Goal: Information Seeking & Learning: Learn about a topic

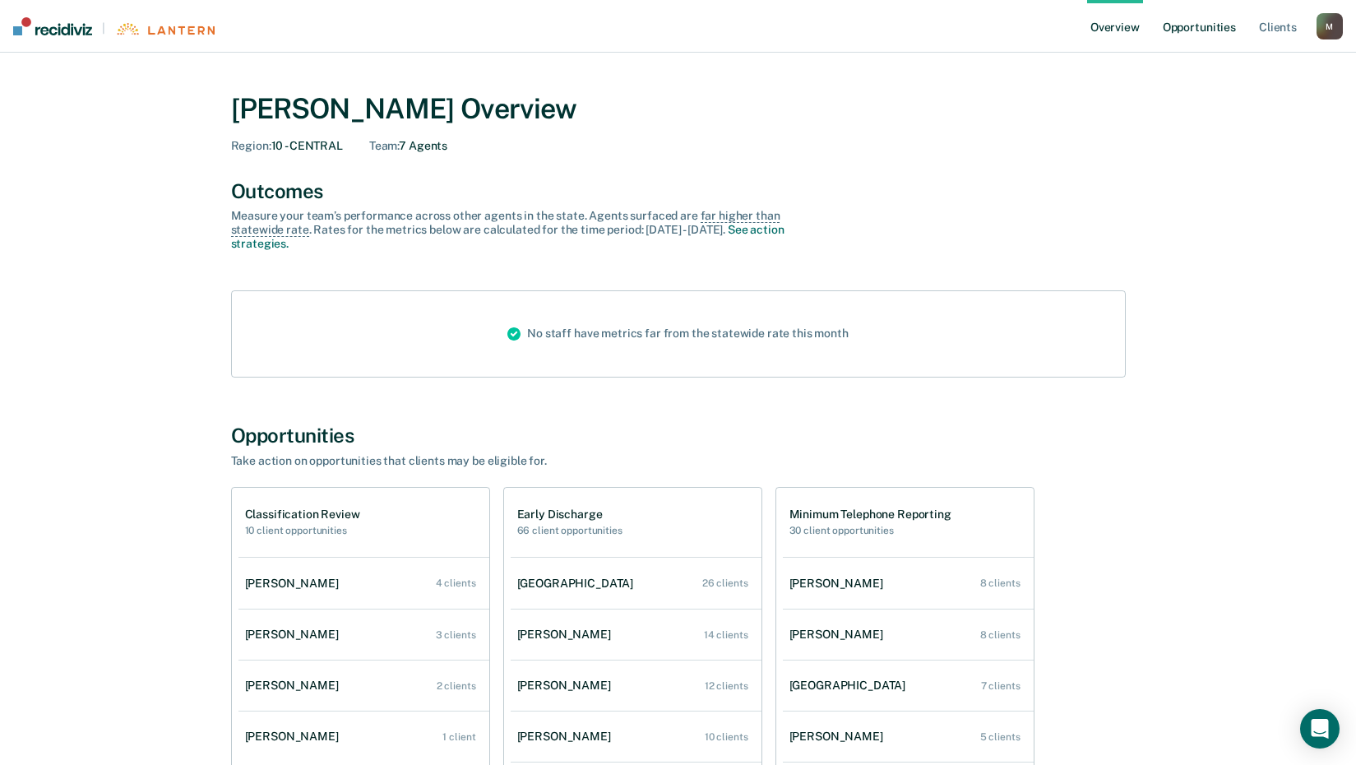
click at [1204, 27] on link "Opportunities" at bounding box center [1200, 26] width 80 height 53
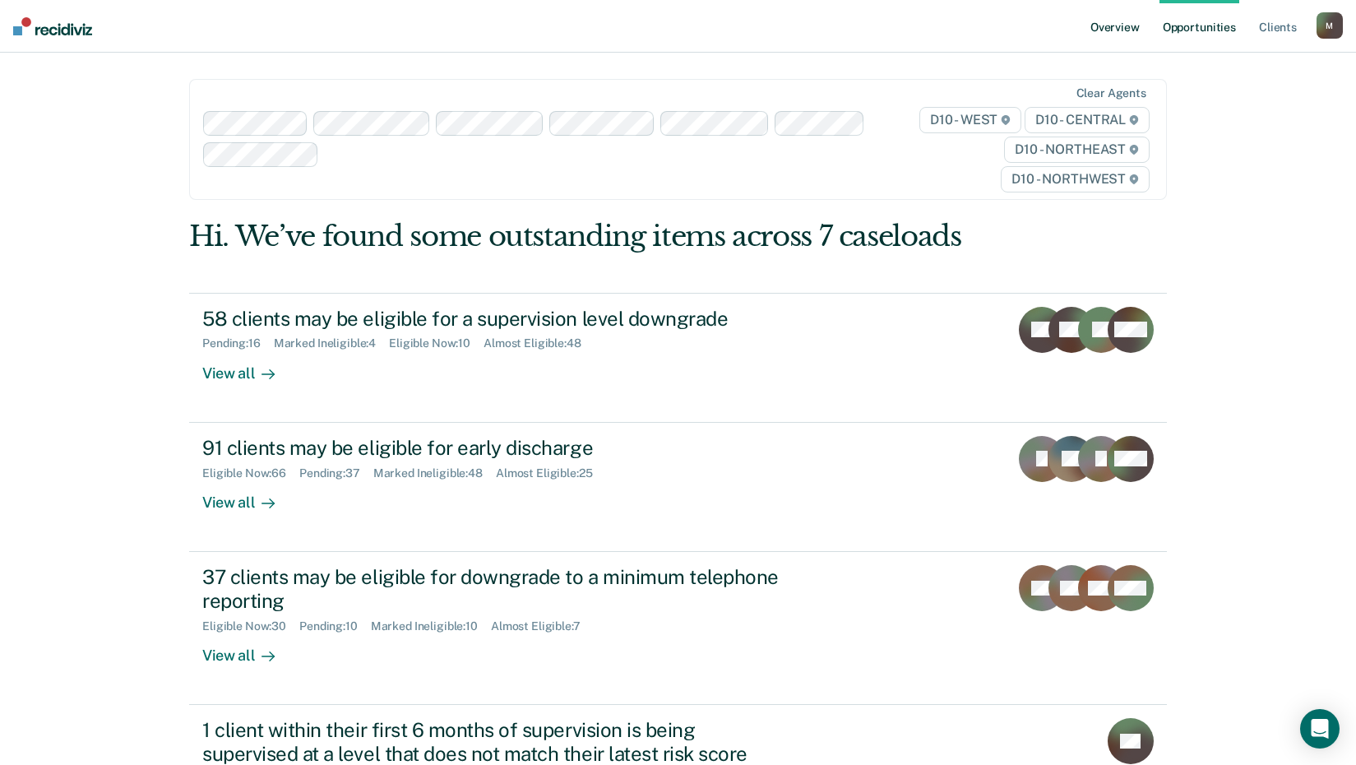
click at [1111, 36] on link "Overview" at bounding box center [1115, 26] width 56 height 53
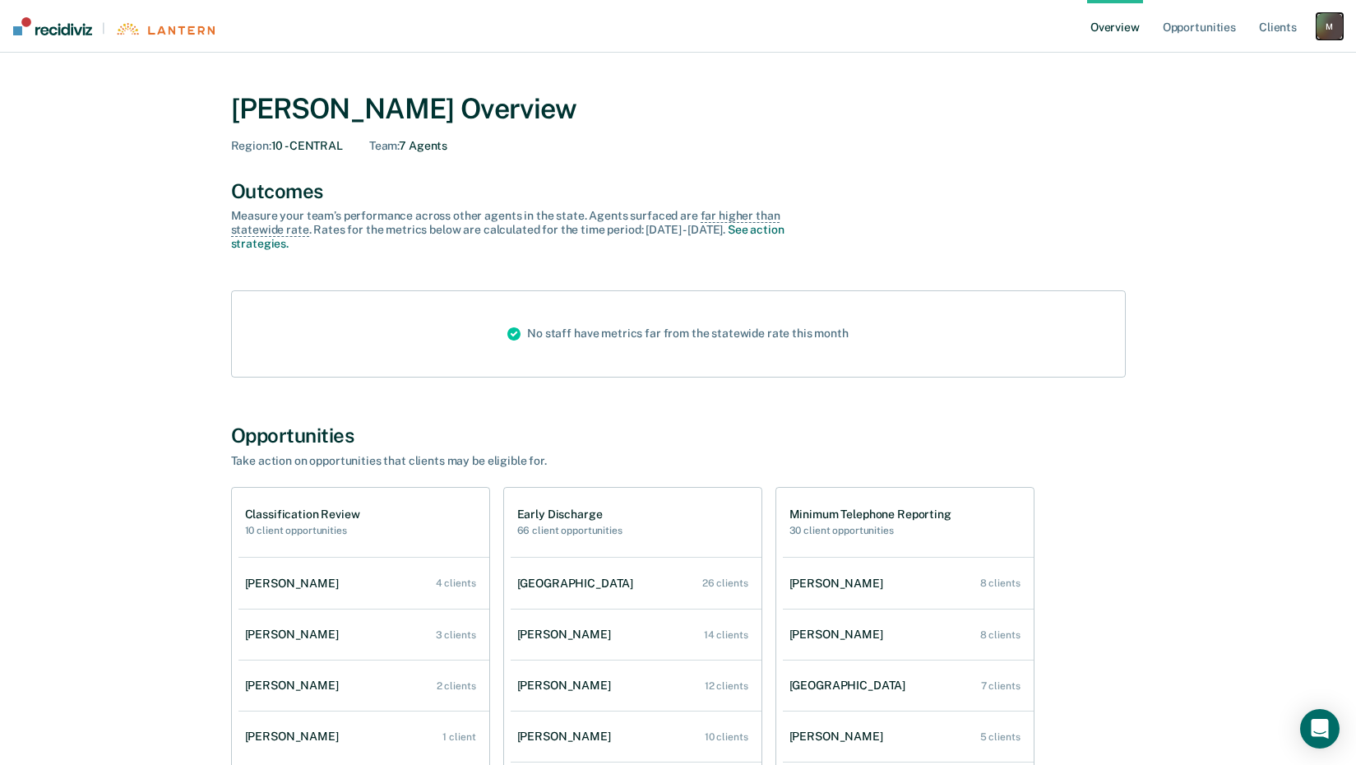
click at [1332, 21] on div "M" at bounding box center [1330, 26] width 26 height 26
click at [1220, 186] on div "[PERSON_NAME] Overview Region : 10 - CENTRAL Team : 7 Agents Outcomes Measure y…" at bounding box center [678, 639] width 1317 height 1135
click at [749, 232] on link "See action strategies." at bounding box center [507, 236] width 553 height 27
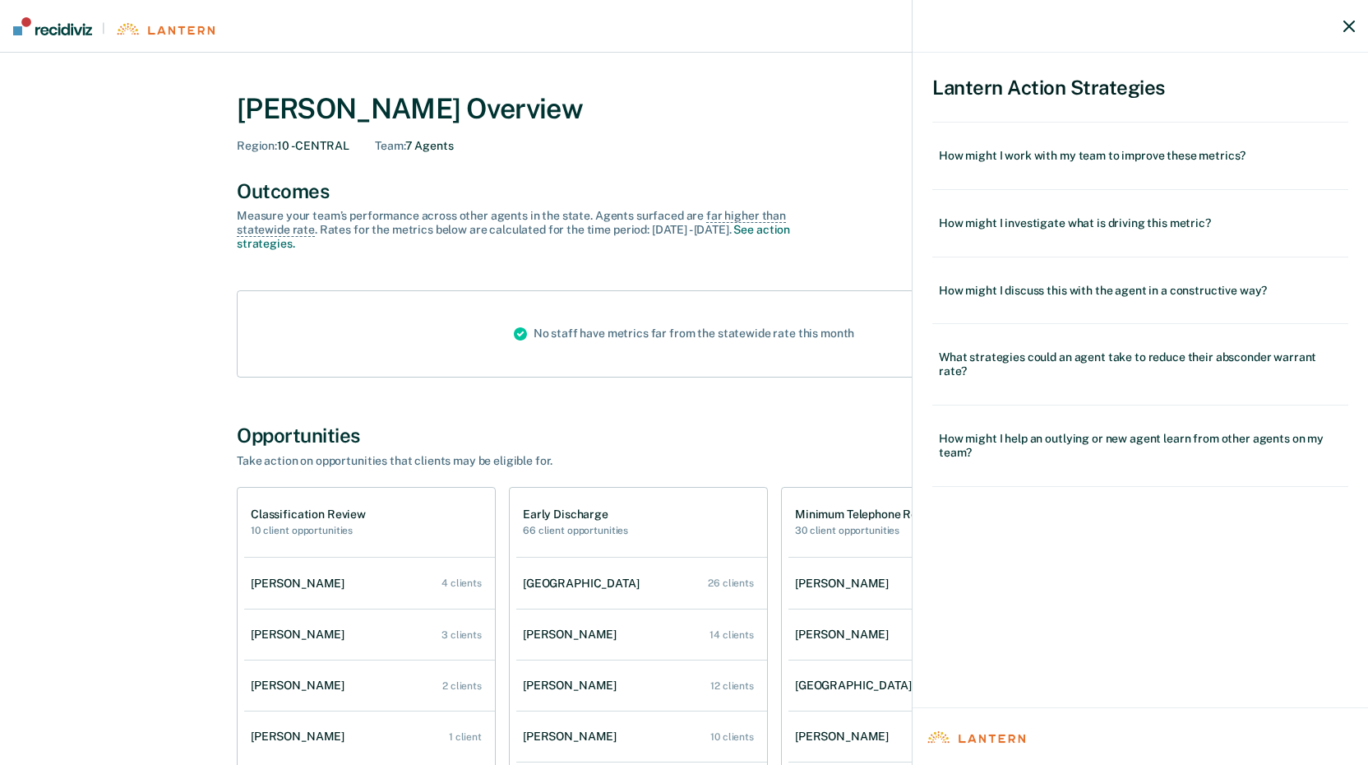
click at [772, 175] on div "Lantern Action Strategies How might I work with my team to improve these metric…" at bounding box center [684, 382] width 1368 height 765
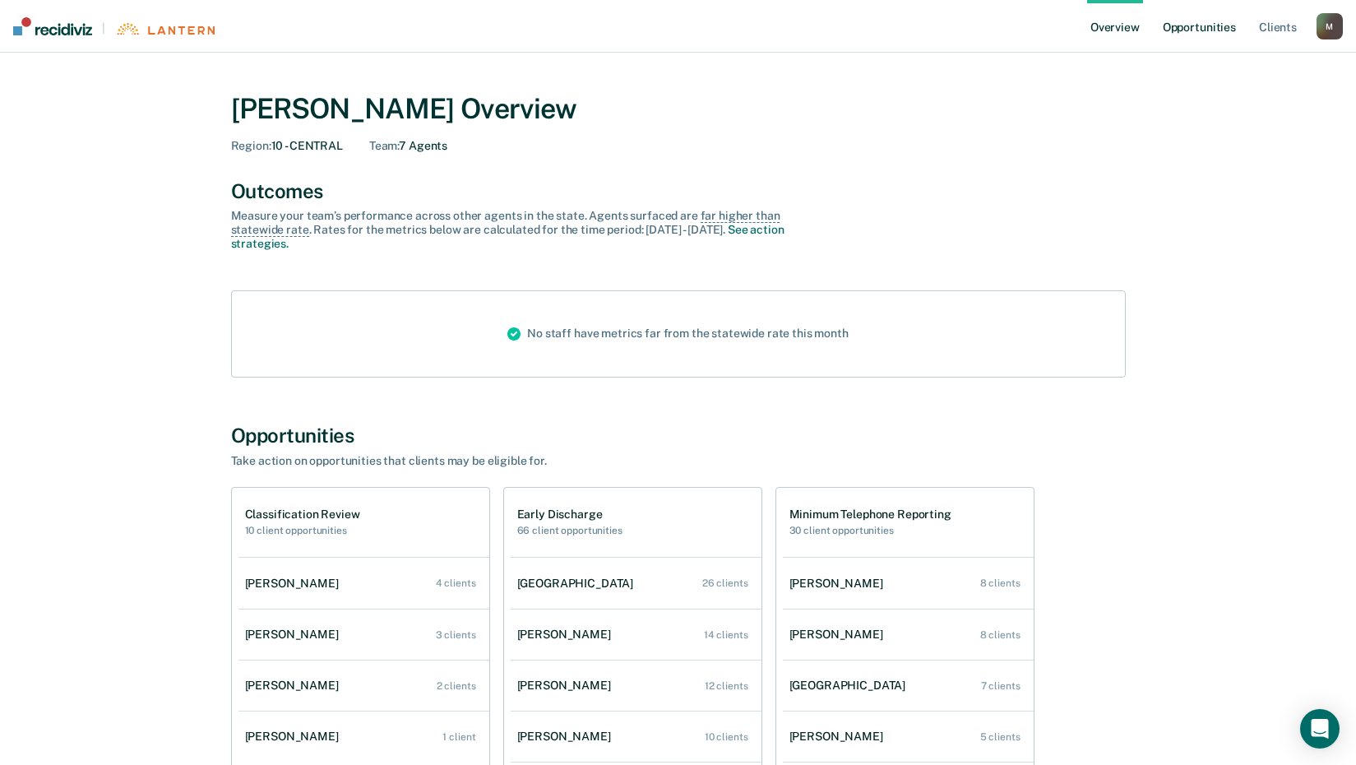
click at [1209, 32] on link "Opportunities" at bounding box center [1200, 26] width 80 height 53
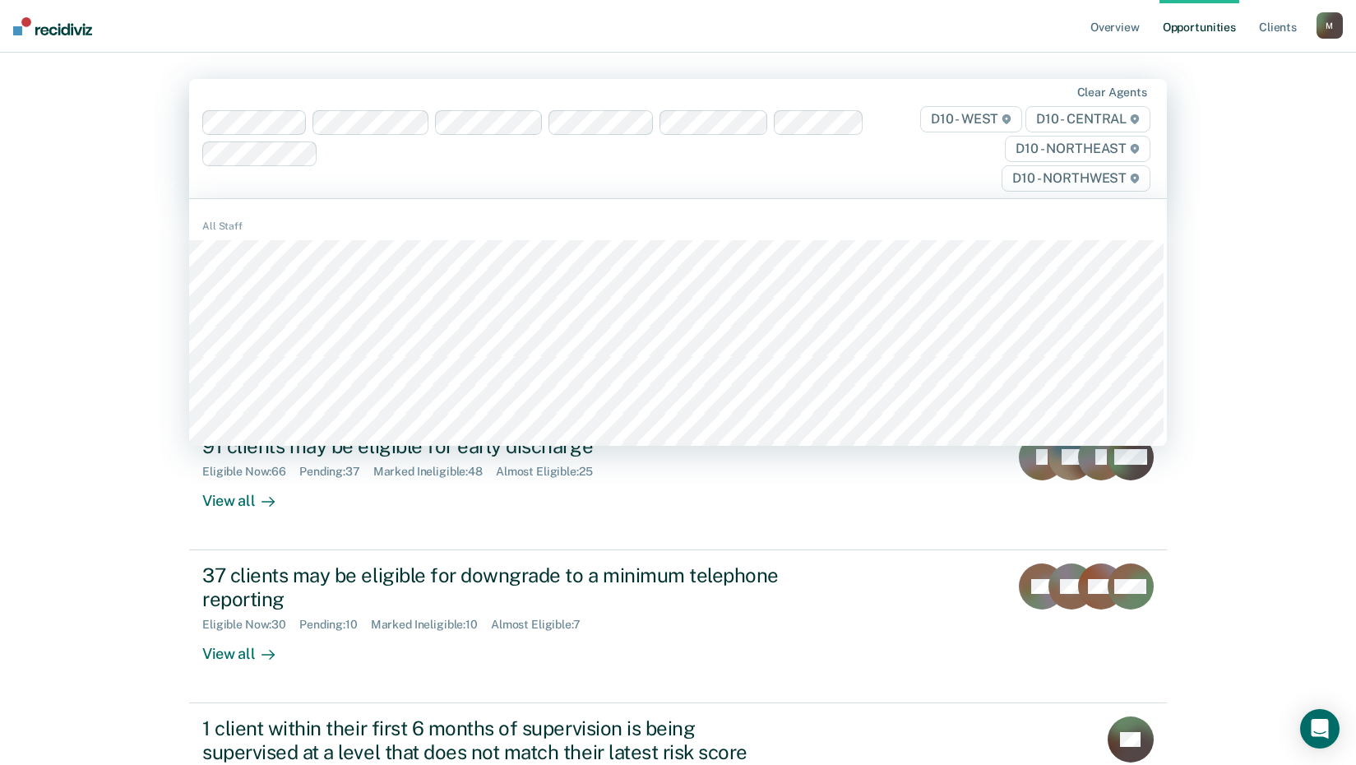
click at [780, 168] on div "Clear agents D10 - WEST D10 - CENTRAL D10 - NORTHEAST D10 - NORTHWEST" at bounding box center [678, 138] width 978 height 119
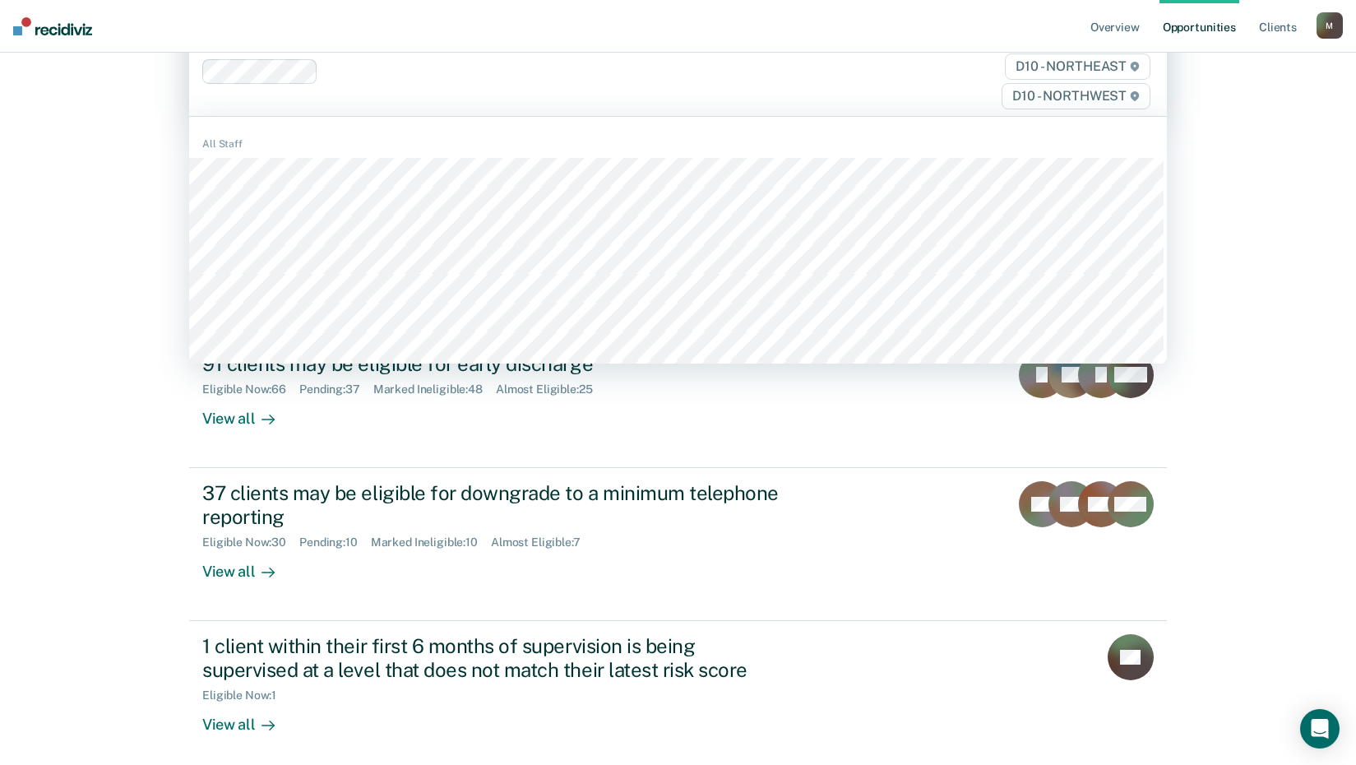
scroll to position [81, 0]
click at [1268, 294] on div "Overview Opportunities Client s [EMAIL_ADDRESS][US_STATE][DOMAIN_NAME] M Profil…" at bounding box center [678, 380] width 1356 height 922
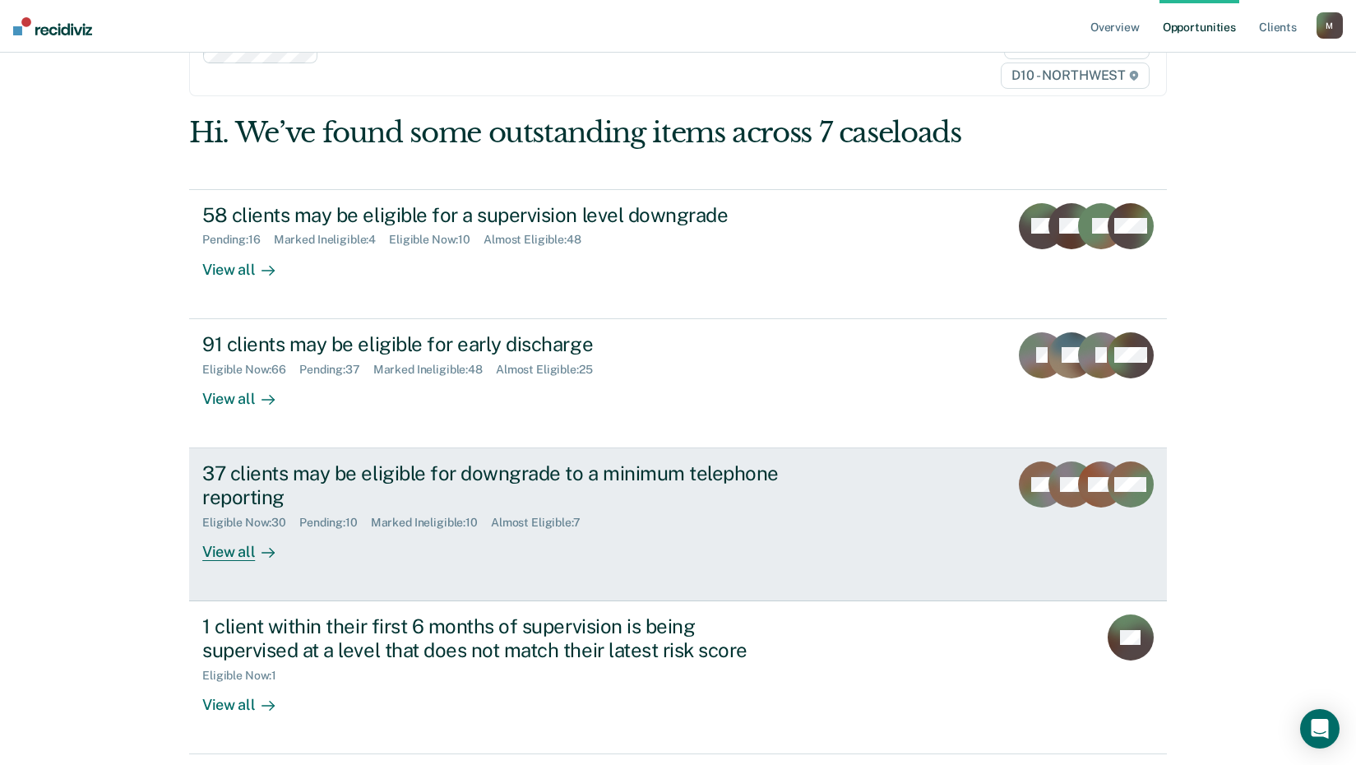
scroll to position [0, 0]
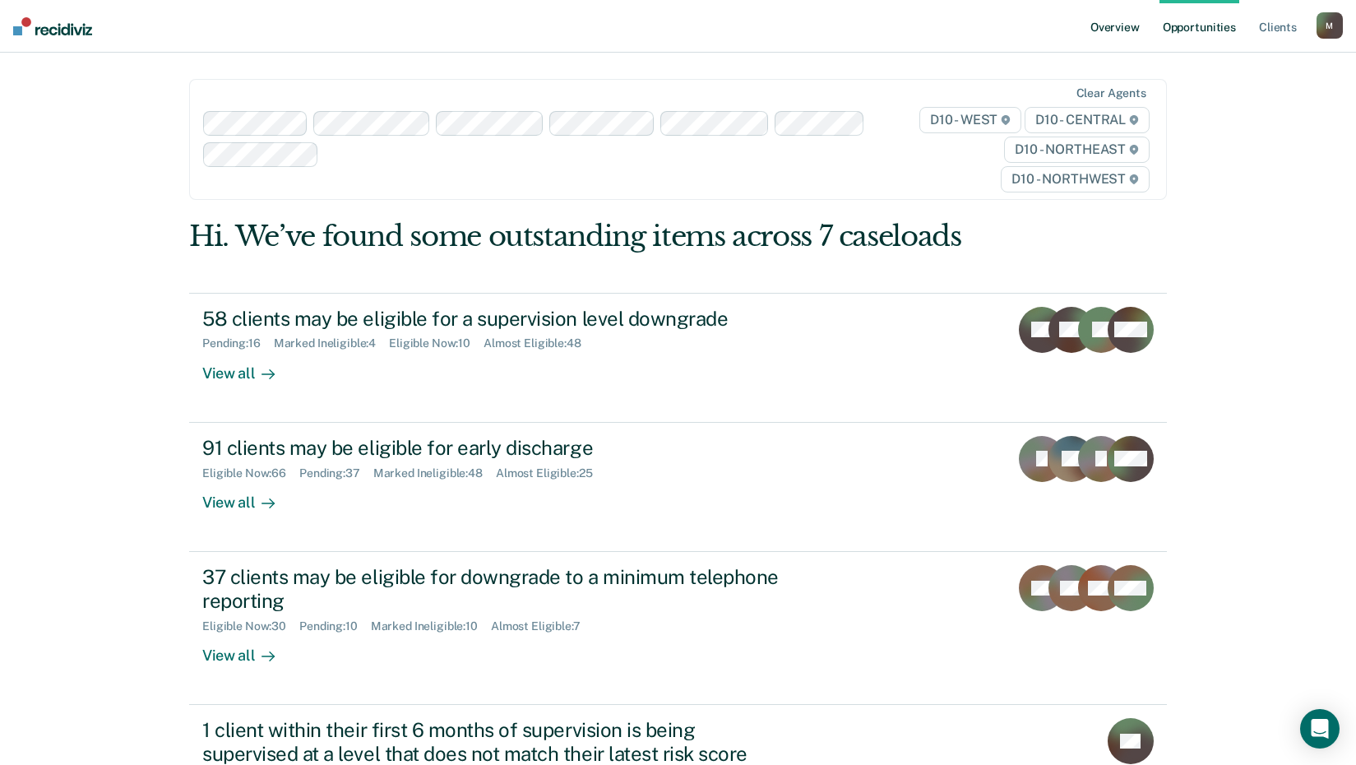
click at [1106, 29] on link "Overview" at bounding box center [1115, 26] width 56 height 53
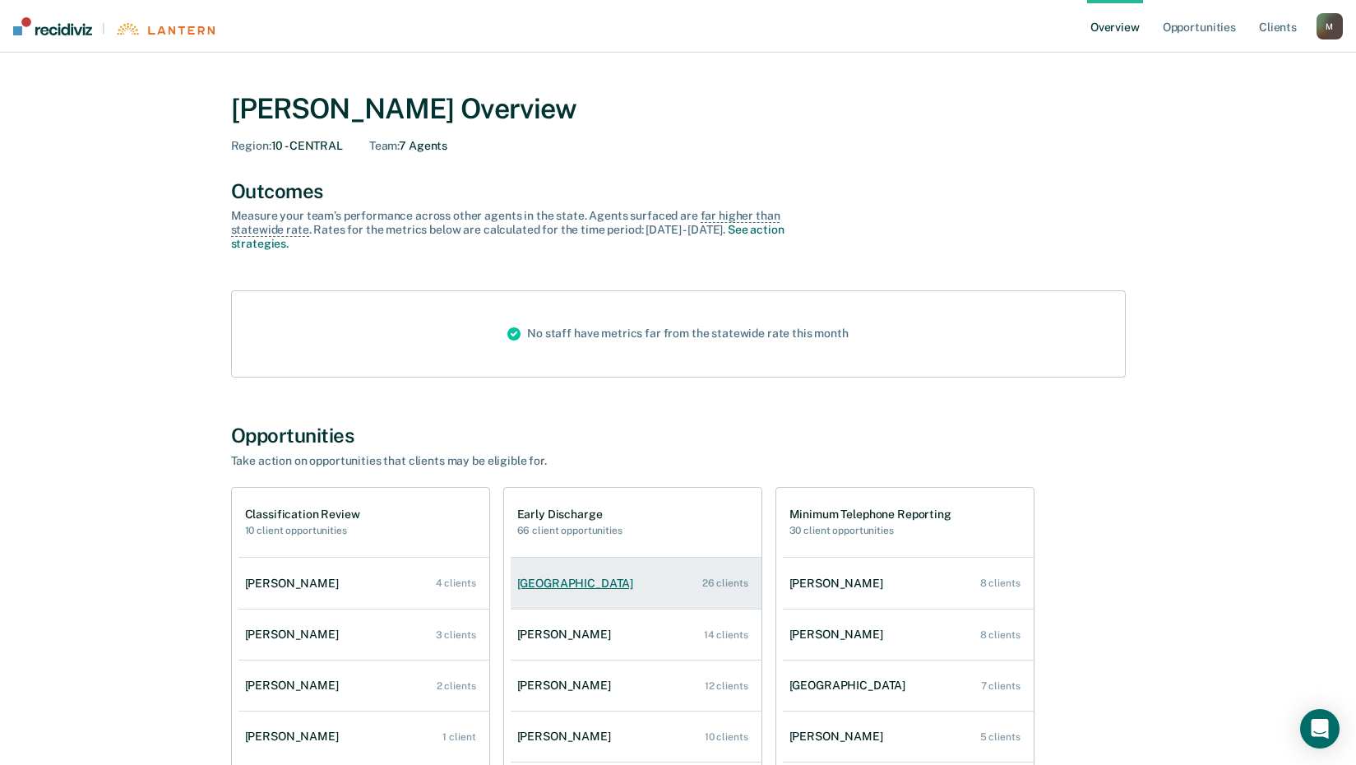
click at [572, 576] on div "[GEOGRAPHIC_DATA]" at bounding box center [578, 583] width 123 height 14
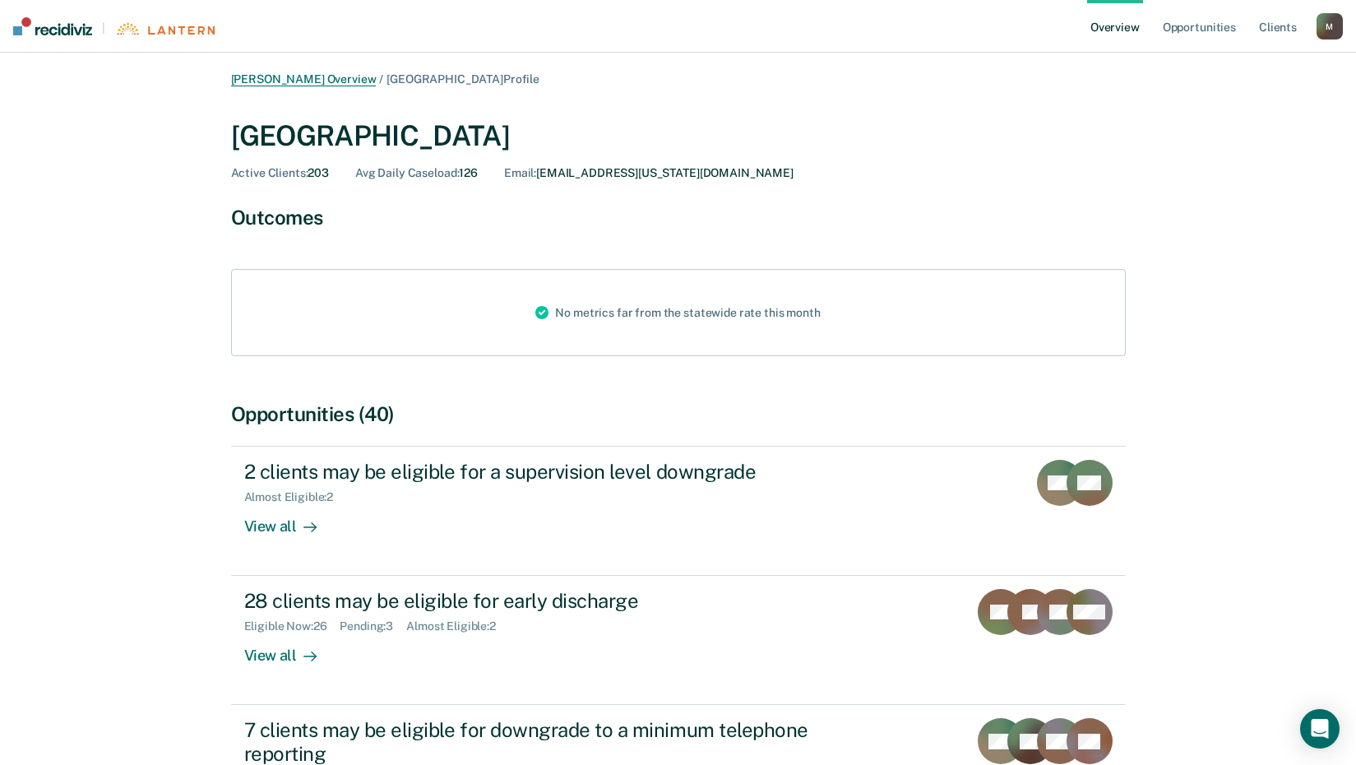
click at [294, 80] on link "[PERSON_NAME] Overview" at bounding box center [304, 79] width 146 height 14
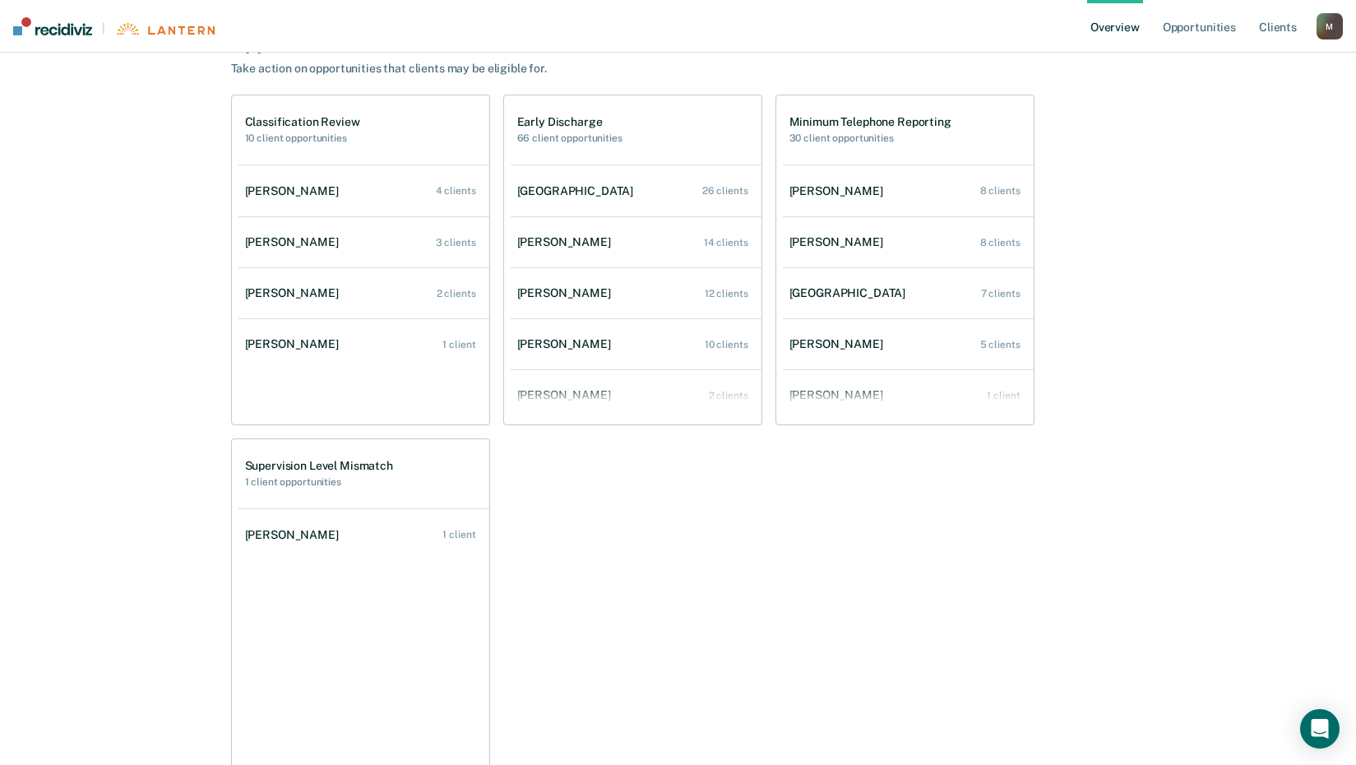
scroll to position [495, 0]
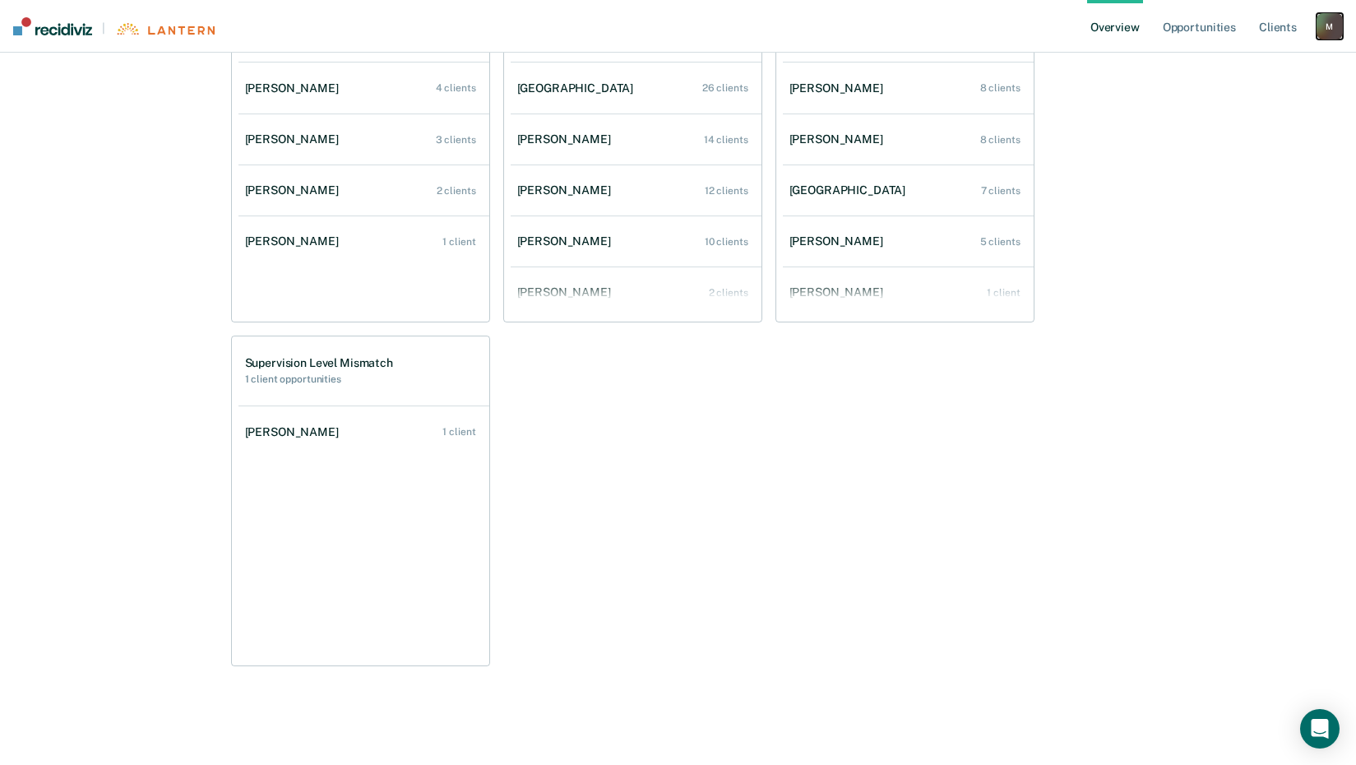
click at [1328, 30] on div "M" at bounding box center [1330, 26] width 26 height 26
click at [1234, 66] on link "Profile" at bounding box center [1263, 66] width 132 height 14
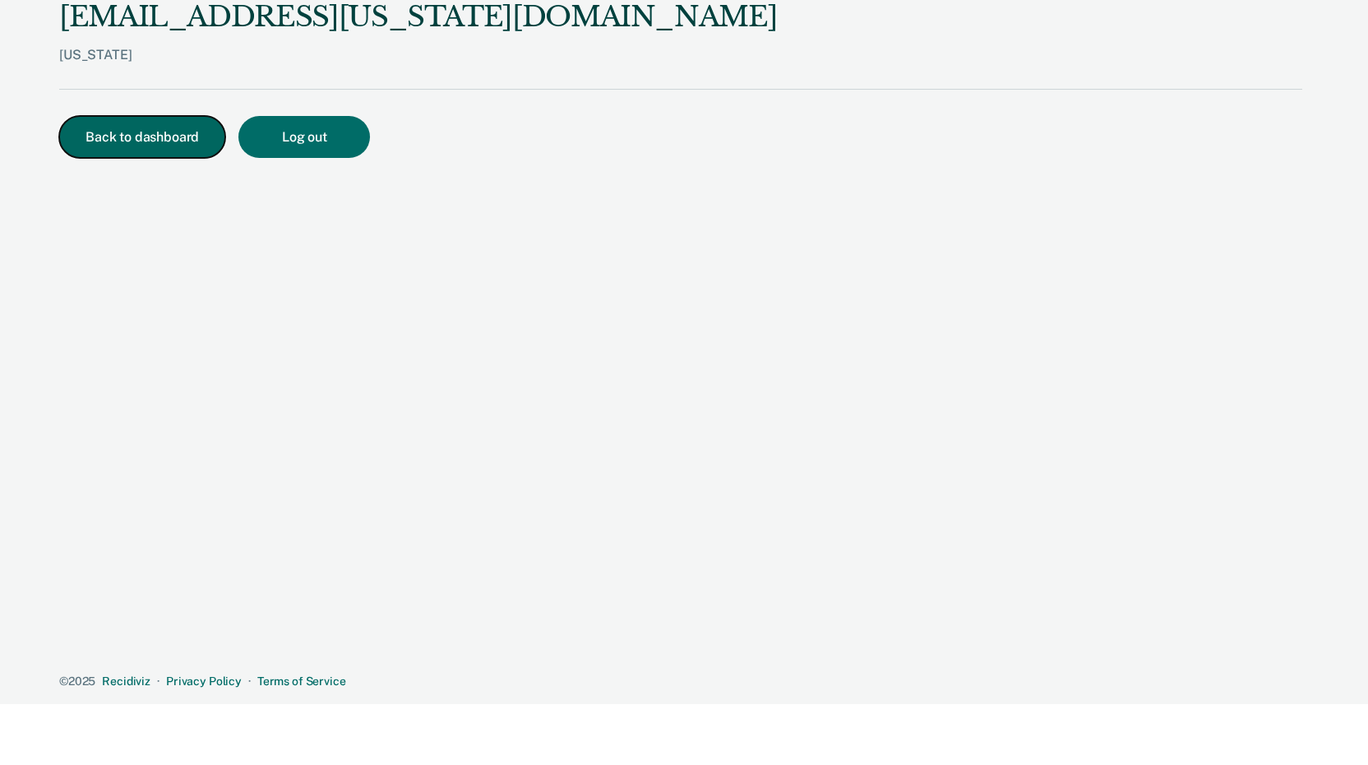
click at [135, 148] on button "Back to dashboard" at bounding box center [142, 137] width 166 height 42
